Goal: Information Seeking & Learning: Learn about a topic

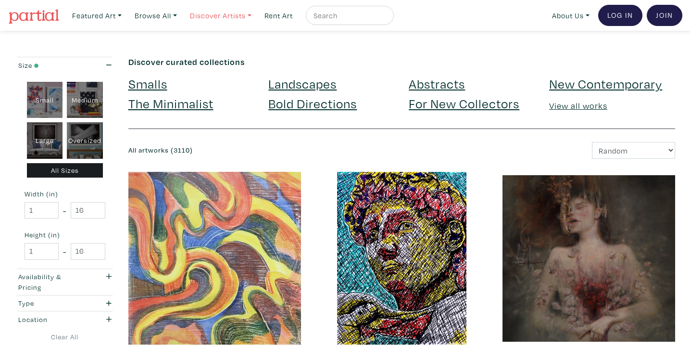
click at [126, 16] on link "Discover Artists" at bounding box center [97, 16] width 58 height 20
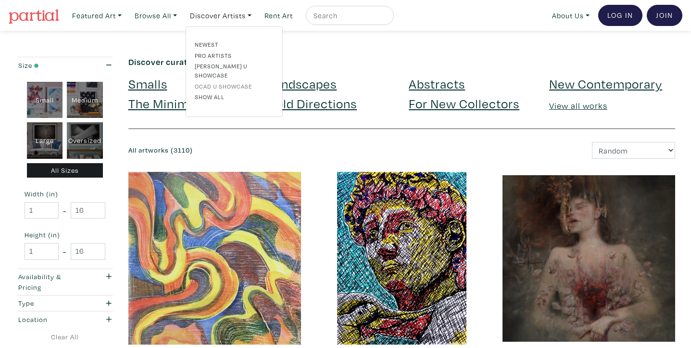
click at [225, 82] on link "OCAD U Showcase" at bounding box center [234, 86] width 79 height 9
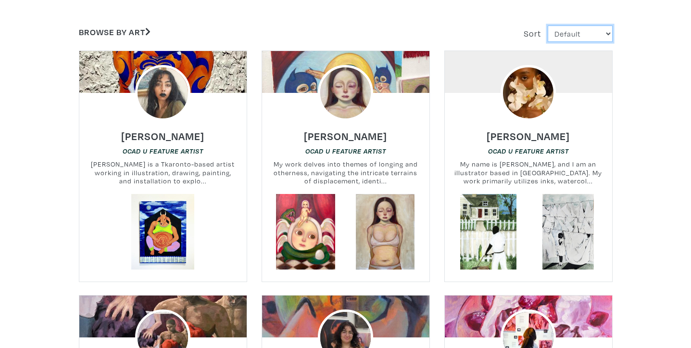
click at [607, 27] on select "Default Most Viewed Newest A-Z Z-A" at bounding box center [580, 33] width 65 height 17
select select "users_id"
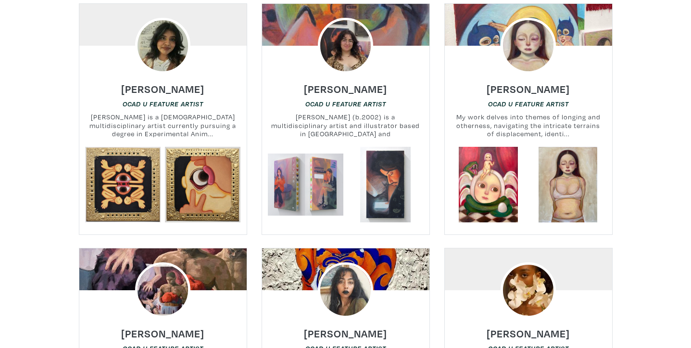
scroll to position [372, 0]
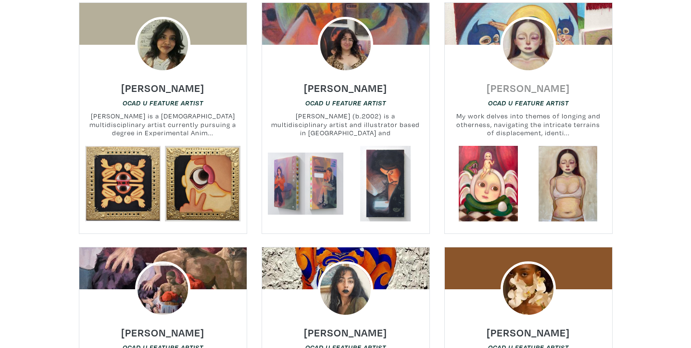
click at [526, 92] on h6 "Nadia Da Silva" at bounding box center [528, 87] width 83 height 13
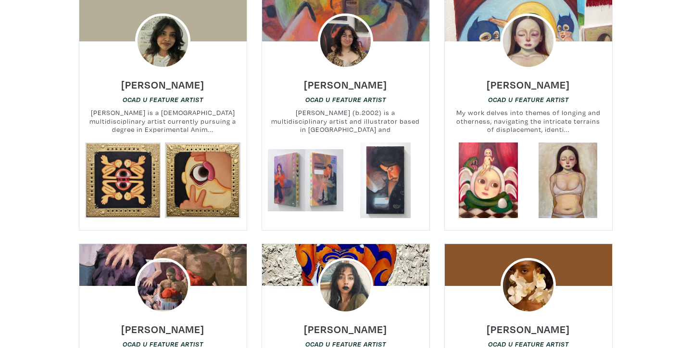
scroll to position [363, 0]
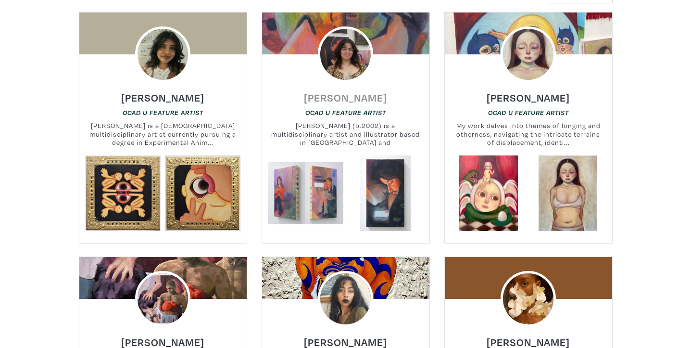
click at [349, 97] on h6 "Erica Gibbs" at bounding box center [345, 97] width 83 height 13
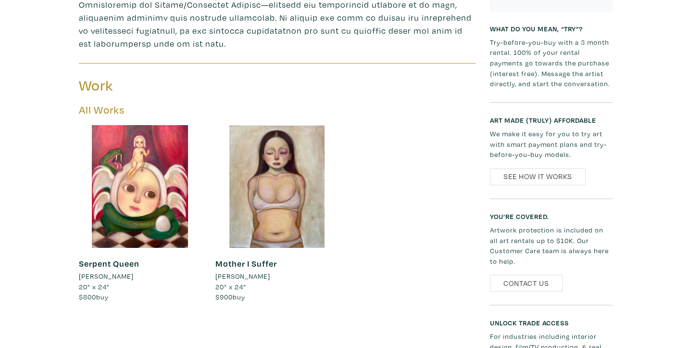
scroll to position [448, 0]
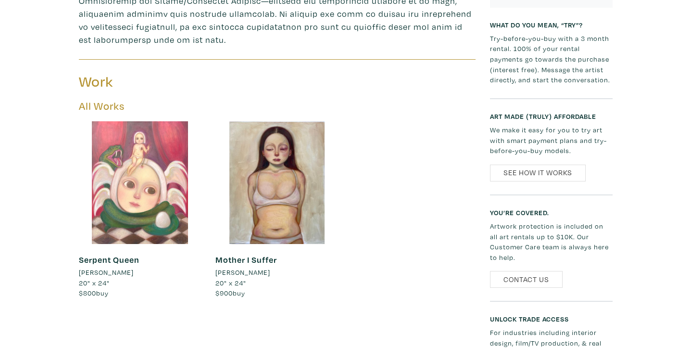
click at [164, 190] on div at bounding box center [140, 182] width 123 height 123
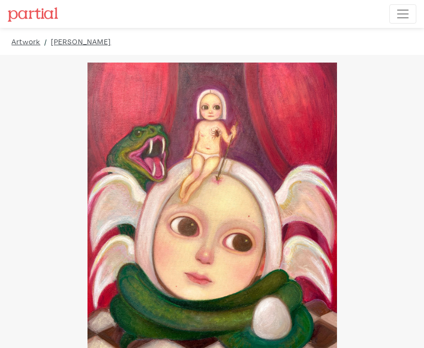
drag, startPoint x: 353, startPoint y: 146, endPoint x: 491, endPoint y: 153, distance: 138.7
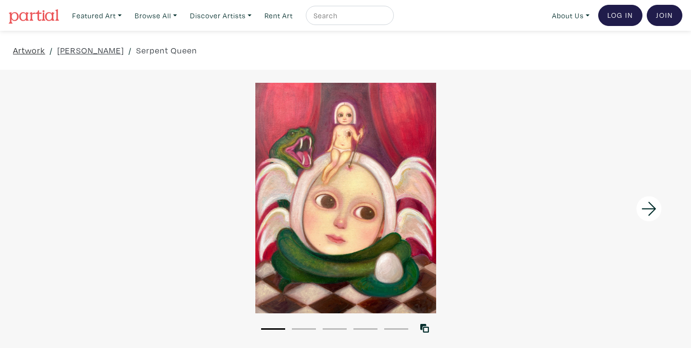
click at [35, 51] on link "Artwork" at bounding box center [29, 50] width 32 height 13
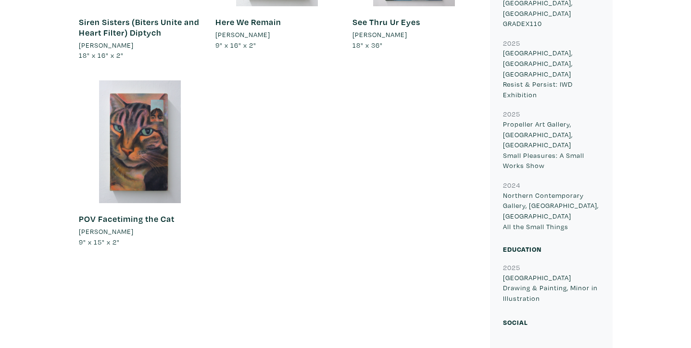
scroll to position [403, 0]
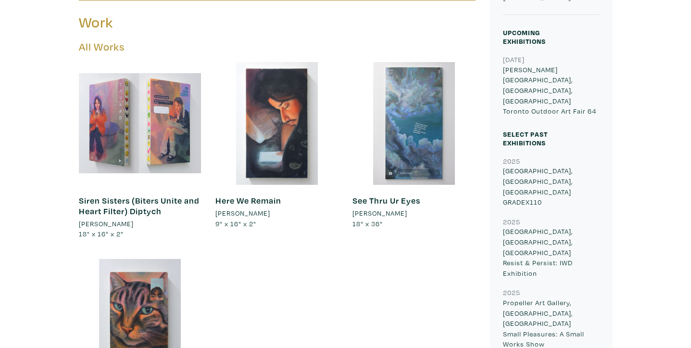
click at [403, 202] on link "See Thru Ur Eyes" at bounding box center [387, 200] width 68 height 11
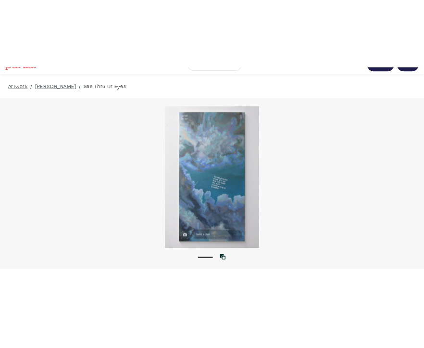
scroll to position [19, 0]
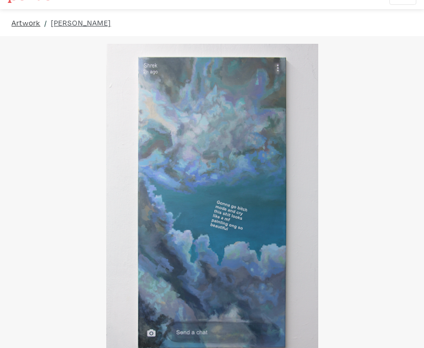
click at [38, 25] on link "Artwork" at bounding box center [26, 23] width 29 height 12
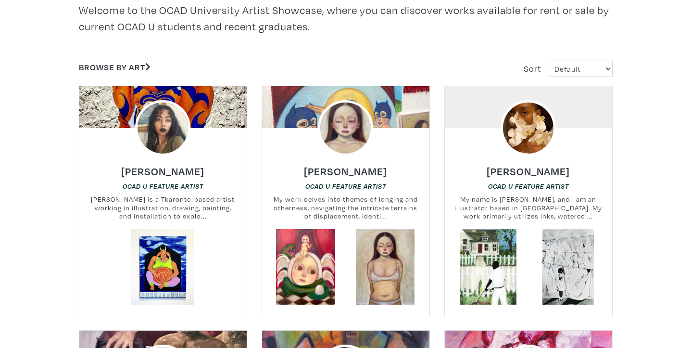
scroll to position [286, 0]
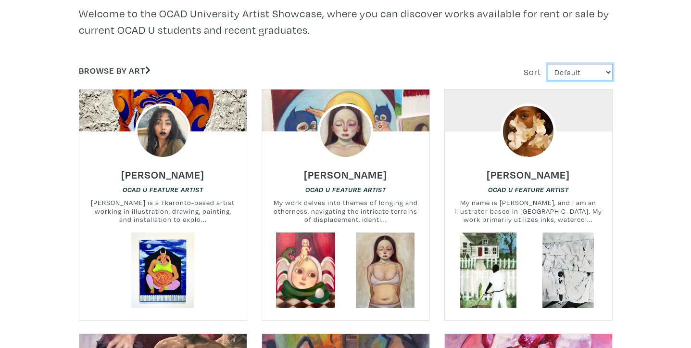
click at [597, 75] on select "Default Most Viewed Newest A-Z Z-A" at bounding box center [580, 72] width 65 height 17
select select "users_id"
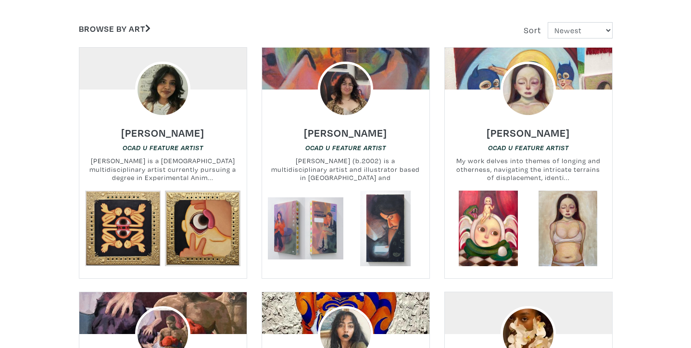
scroll to position [327, 0]
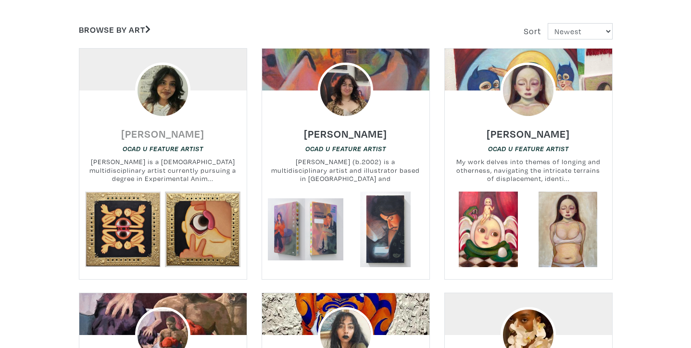
click at [186, 129] on h6 "[PERSON_NAME]" at bounding box center [162, 133] width 83 height 13
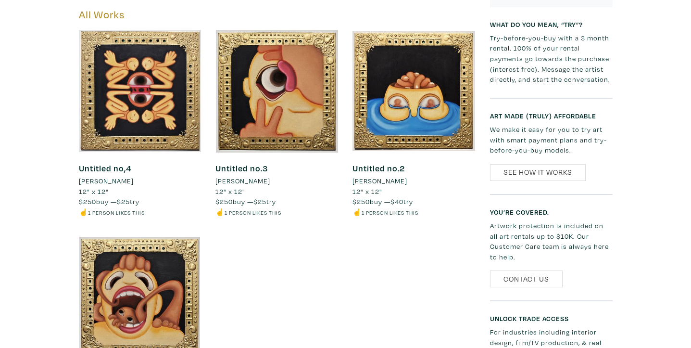
scroll to position [437, 0]
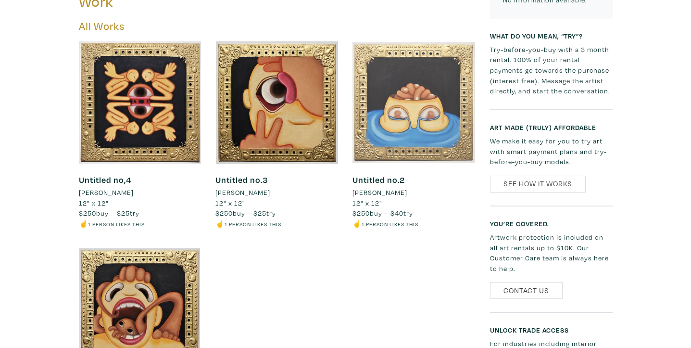
click at [423, 126] on div at bounding box center [414, 102] width 123 height 123
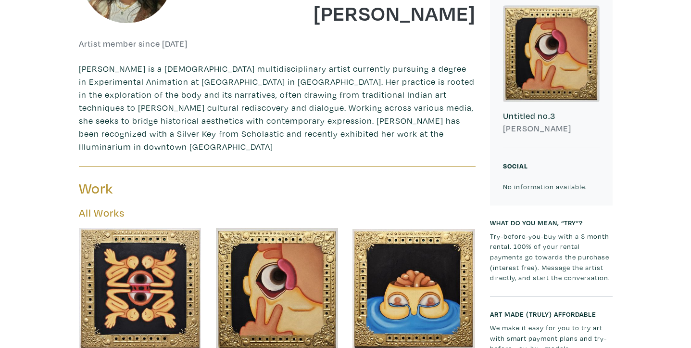
scroll to position [56, 0]
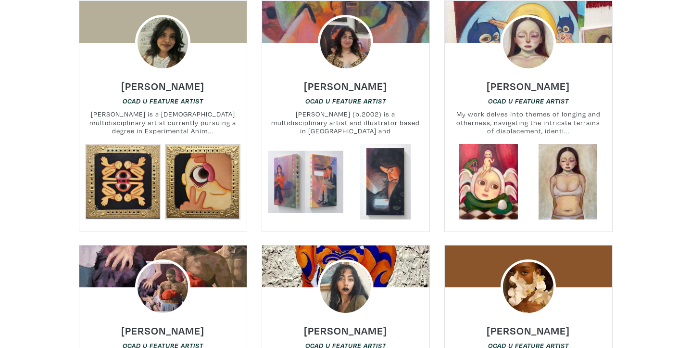
scroll to position [223, 0]
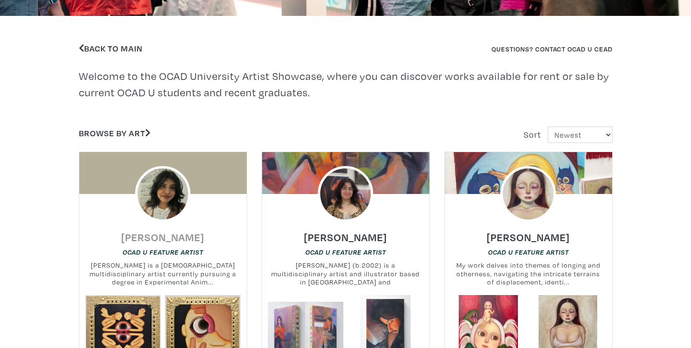
click at [198, 234] on h6 "Kiran Senthilnathan" at bounding box center [162, 236] width 83 height 13
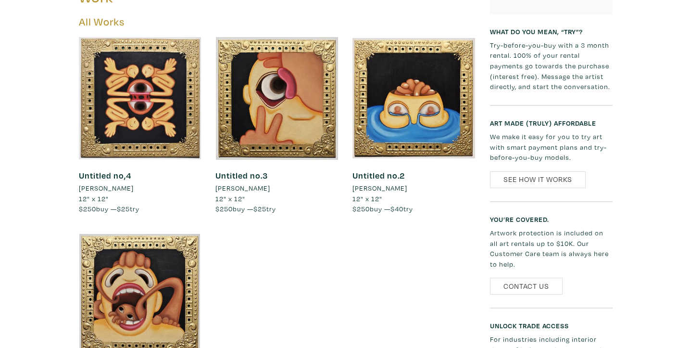
scroll to position [439, 0]
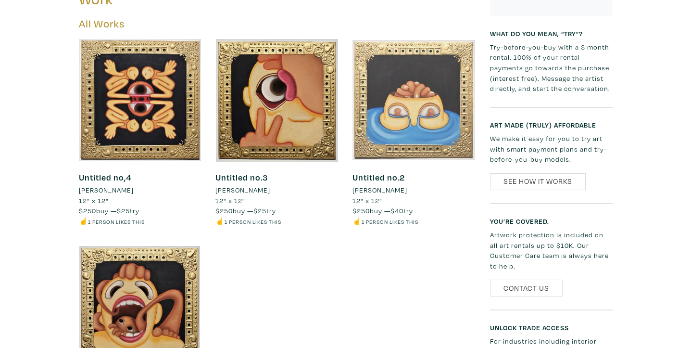
click at [421, 98] on div at bounding box center [414, 100] width 123 height 123
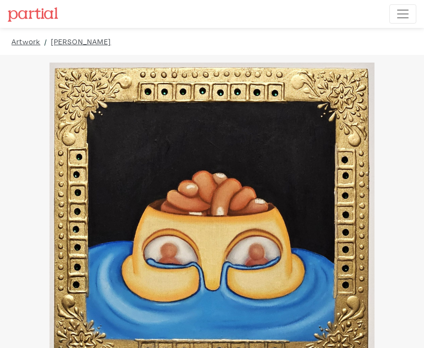
drag, startPoint x: 374, startPoint y: 185, endPoint x: 501, endPoint y: 183, distance: 127.0
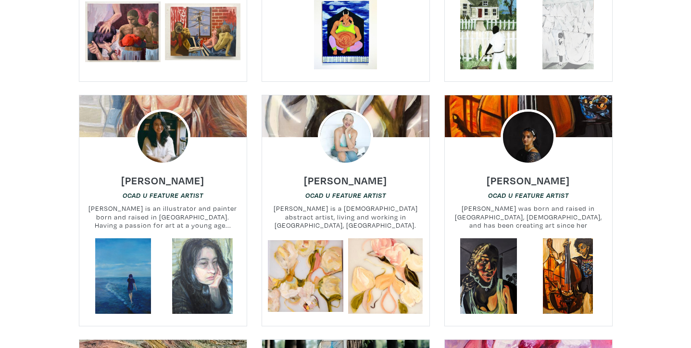
scroll to position [657, 0]
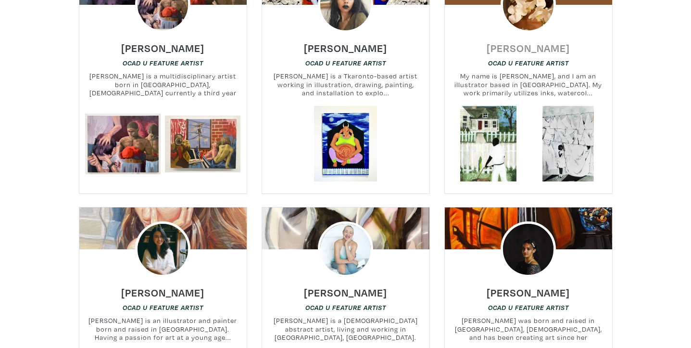
click at [543, 51] on h6 "[PERSON_NAME]" at bounding box center [528, 47] width 83 height 13
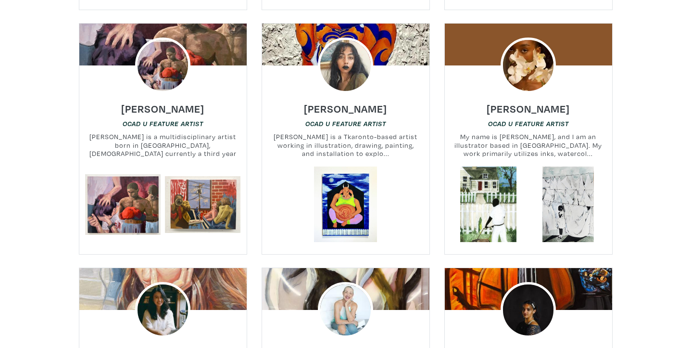
scroll to position [597, 0]
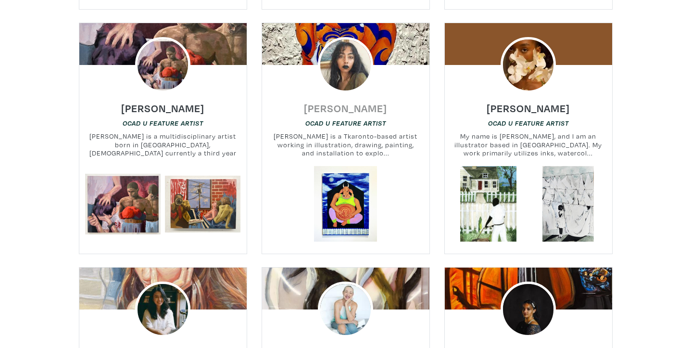
click at [328, 106] on h6 "[PERSON_NAME]" at bounding box center [345, 108] width 83 height 13
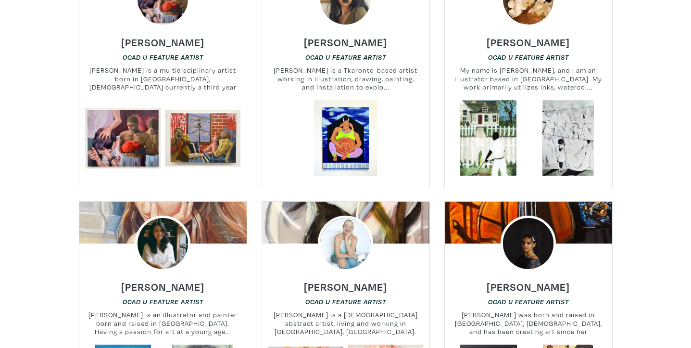
scroll to position [673, 0]
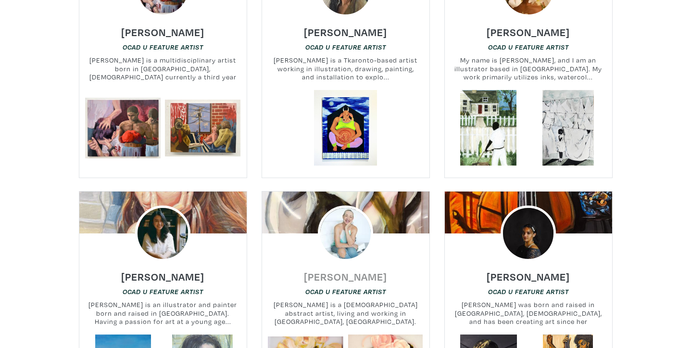
click at [351, 280] on h6 "Sue Mackay" at bounding box center [345, 276] width 83 height 13
click at [164, 34] on h6 "[PERSON_NAME]" at bounding box center [162, 31] width 83 height 13
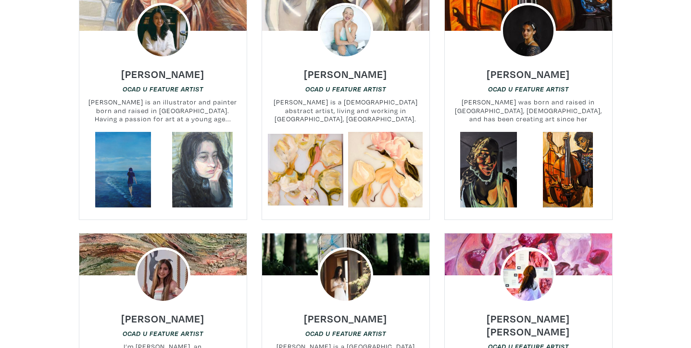
scroll to position [894, 0]
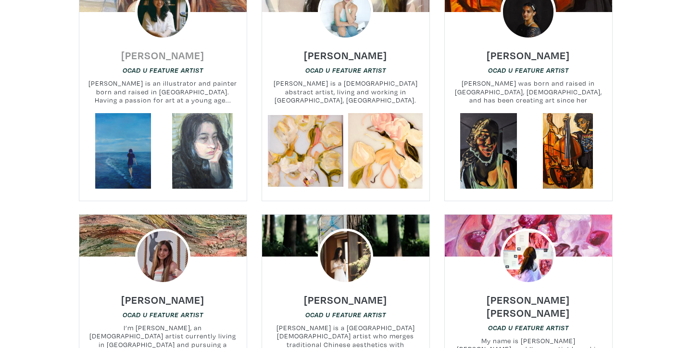
click at [170, 54] on h6 "Mio Reynolds" at bounding box center [162, 55] width 83 height 13
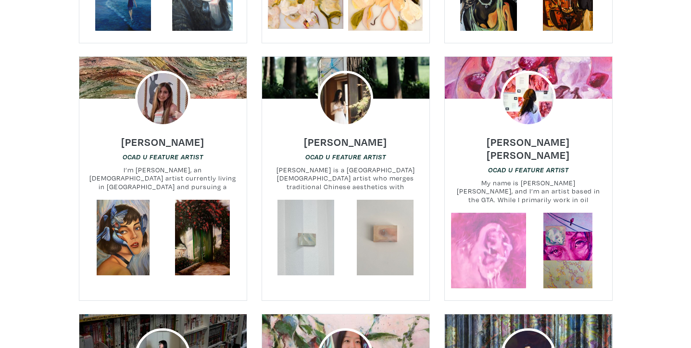
scroll to position [1049, 0]
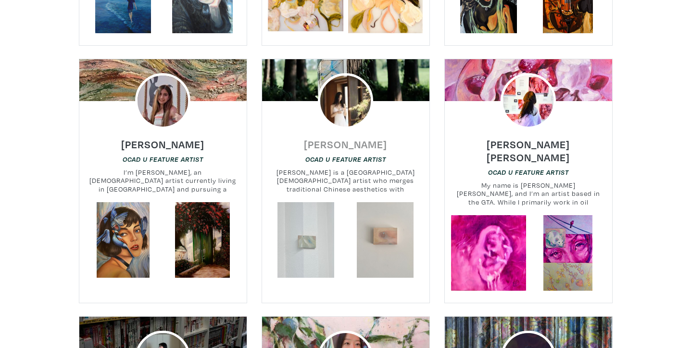
click at [356, 149] on h6 "Zhuyu Li" at bounding box center [345, 144] width 83 height 13
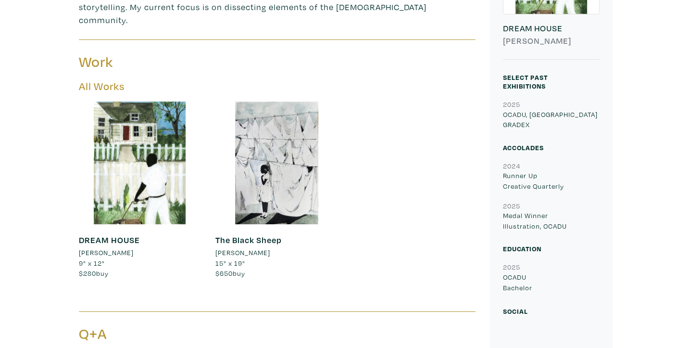
scroll to position [340, 0]
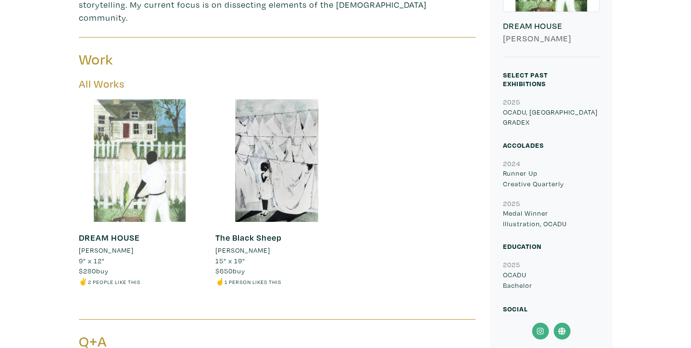
click at [146, 133] on div at bounding box center [140, 160] width 123 height 123
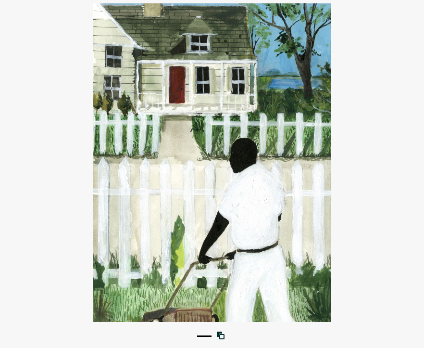
drag, startPoint x: 368, startPoint y: 131, endPoint x: 545, endPoint y: 175, distance: 182.3
click at [0, 0] on div "1 View with WallSpacer AR" at bounding box center [212, 172] width 424 height 353
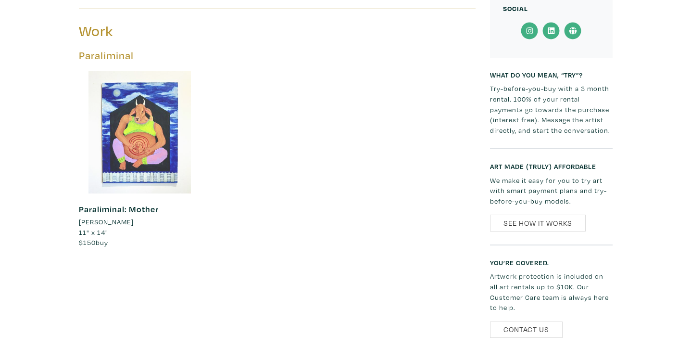
scroll to position [428, 0]
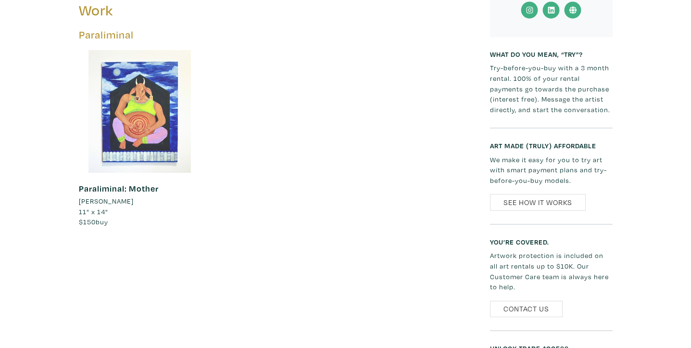
click at [151, 107] on div at bounding box center [140, 111] width 123 height 123
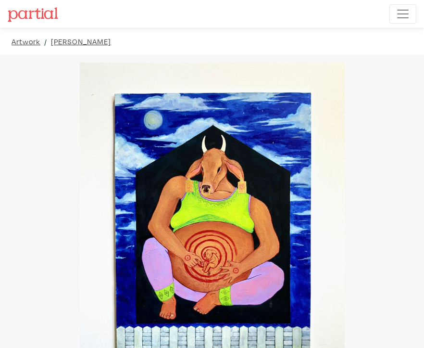
drag, startPoint x: 0, startPoint y: 0, endPoint x: 454, endPoint y: 221, distance: 504.8
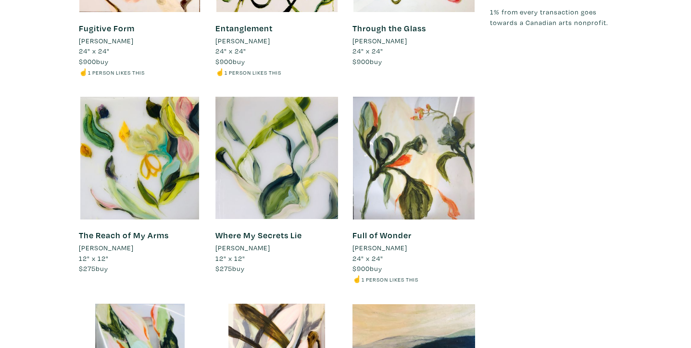
scroll to position [885, 0]
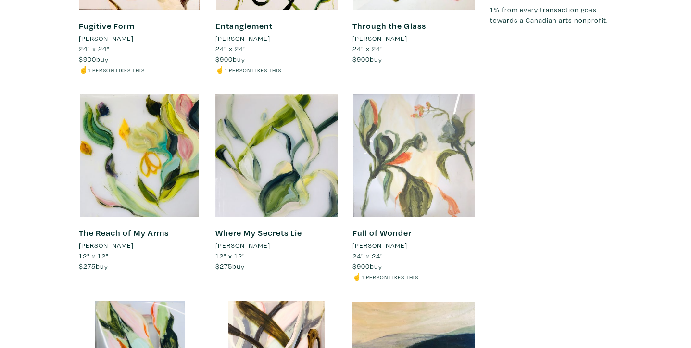
click at [436, 175] on div at bounding box center [414, 155] width 123 height 123
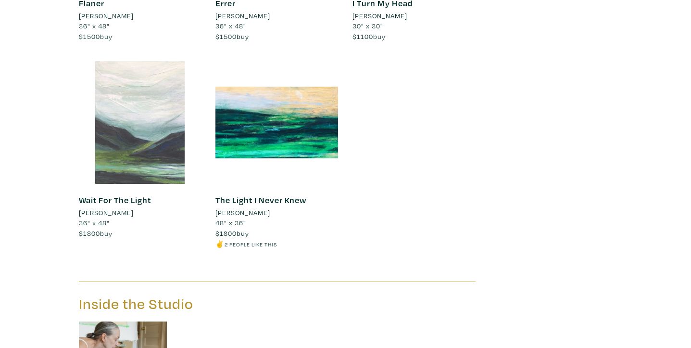
scroll to position [1350, 0]
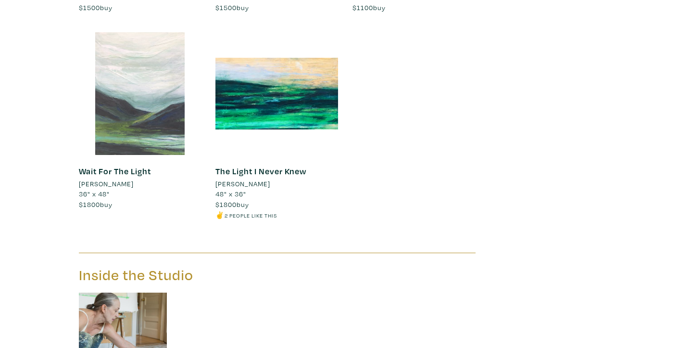
click at [161, 80] on div at bounding box center [140, 93] width 123 height 123
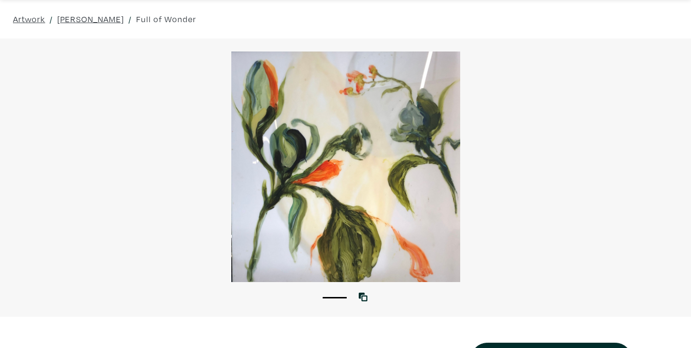
scroll to position [32, 0]
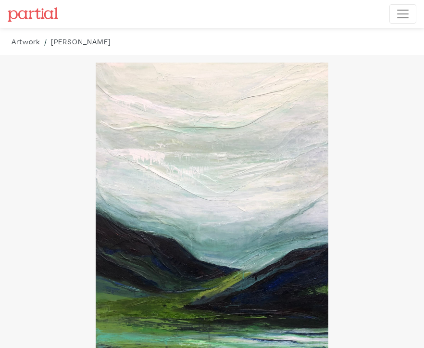
drag, startPoint x: 375, startPoint y: 224, endPoint x: 533, endPoint y: 175, distance: 164.8
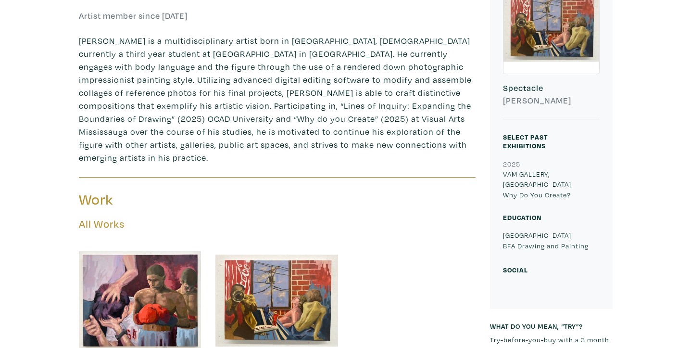
scroll to position [510, 0]
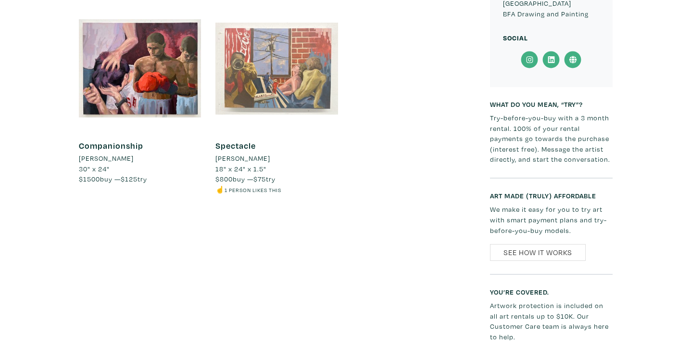
click at [278, 64] on div at bounding box center [277, 68] width 123 height 123
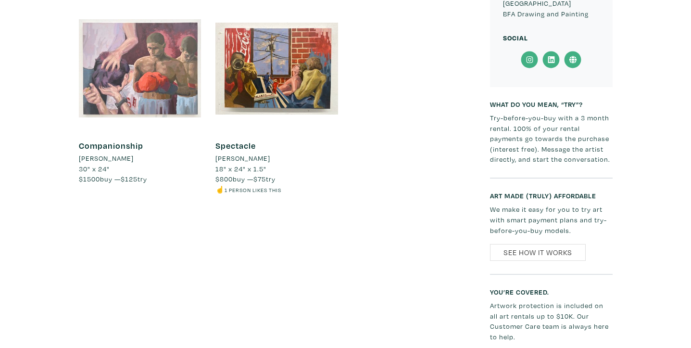
click at [154, 53] on div at bounding box center [140, 68] width 123 height 123
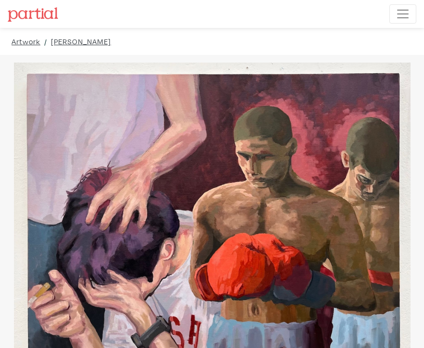
drag, startPoint x: 308, startPoint y: 146, endPoint x: 423, endPoint y: 210, distance: 131.6
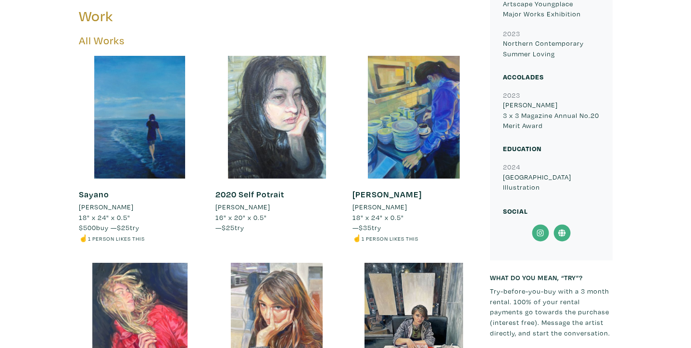
scroll to position [448, 0]
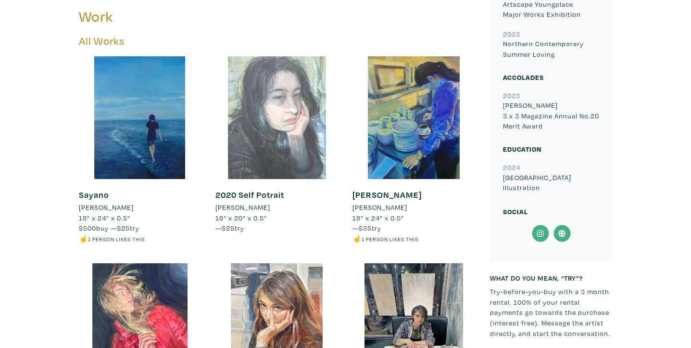
click at [278, 105] on div at bounding box center [277, 117] width 123 height 123
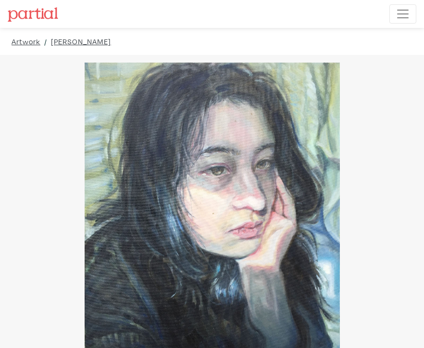
drag, startPoint x: 392, startPoint y: 236, endPoint x: 489, endPoint y: 211, distance: 100.2
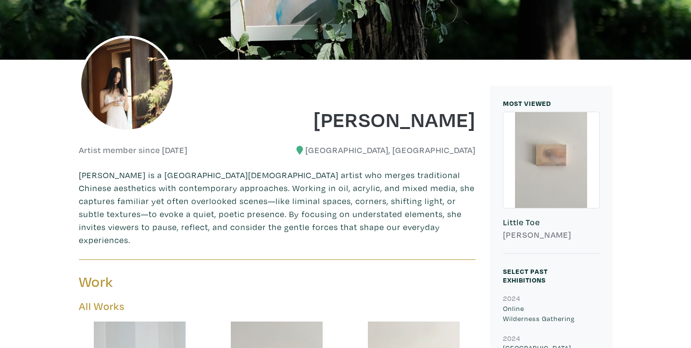
scroll to position [144, 0]
